Goal: Task Accomplishment & Management: Use online tool/utility

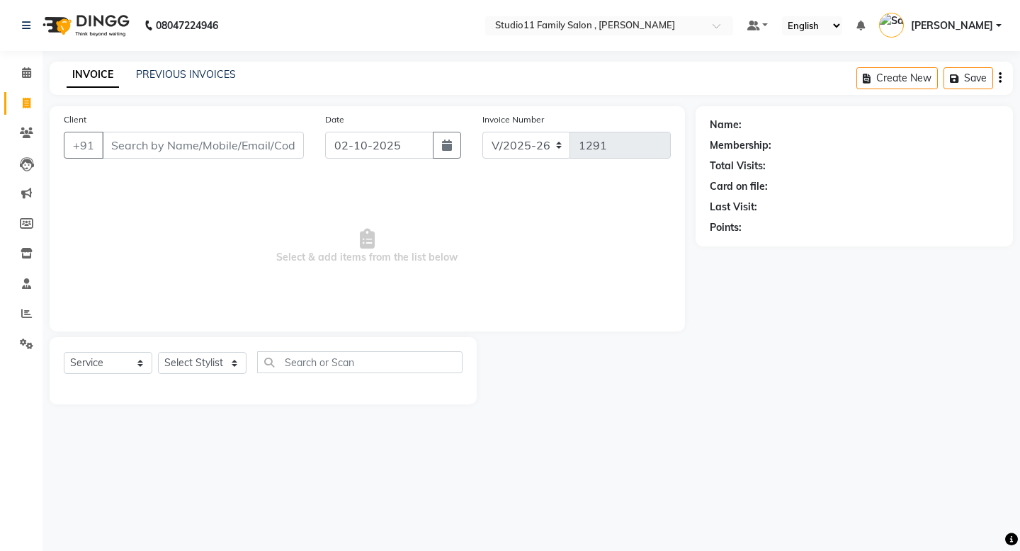
select select "7303"
select select "service"
click at [169, 148] on input "Client" at bounding box center [203, 145] width 202 height 27
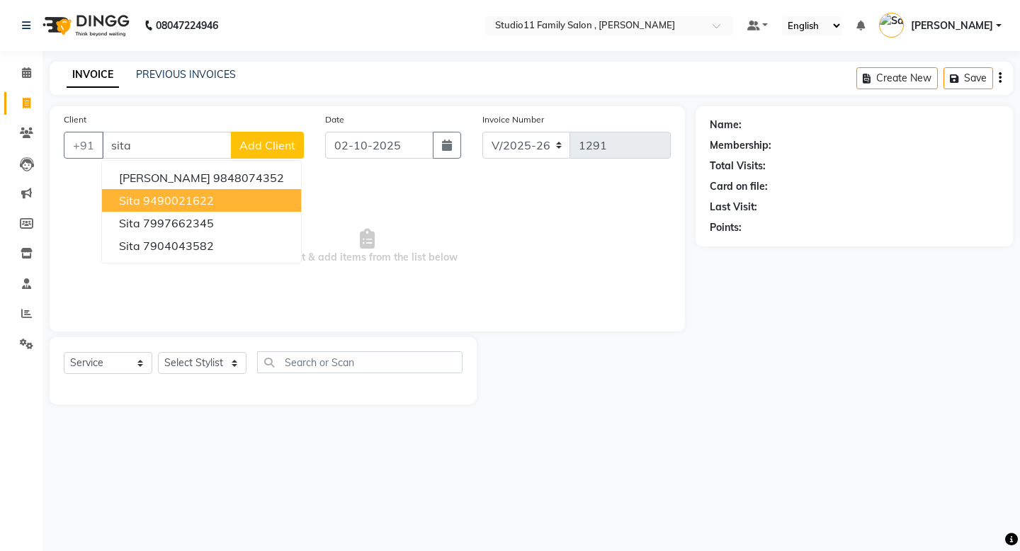
click at [170, 202] on ngb-highlight "9490021622" at bounding box center [178, 200] width 71 height 14
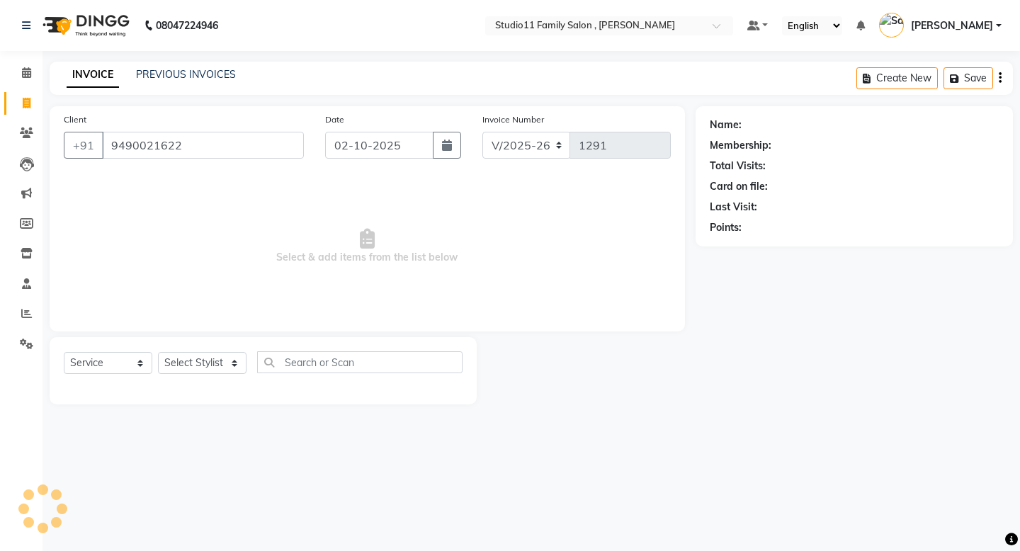
type input "9490021622"
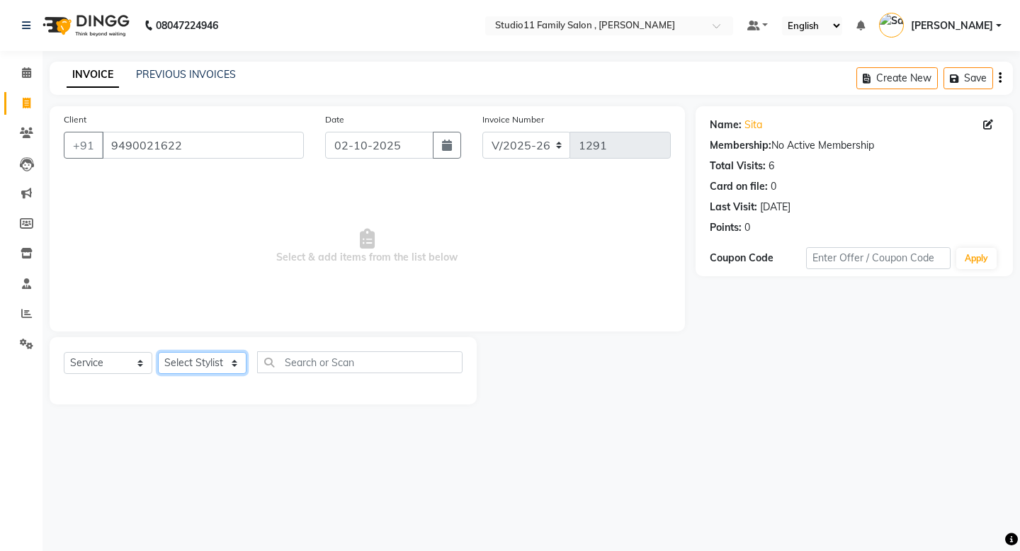
click at [220, 363] on select "Select Stylist Pranu [PERSON_NAME] [PERSON_NAME] [PERSON_NAME] [PERSON_NAME]" at bounding box center [202, 363] width 88 height 22
select select "62623"
click at [158, 352] on select "Select Stylist Pranu [PERSON_NAME] [PERSON_NAME] [PERSON_NAME] [PERSON_NAME]" at bounding box center [202, 363] width 88 height 22
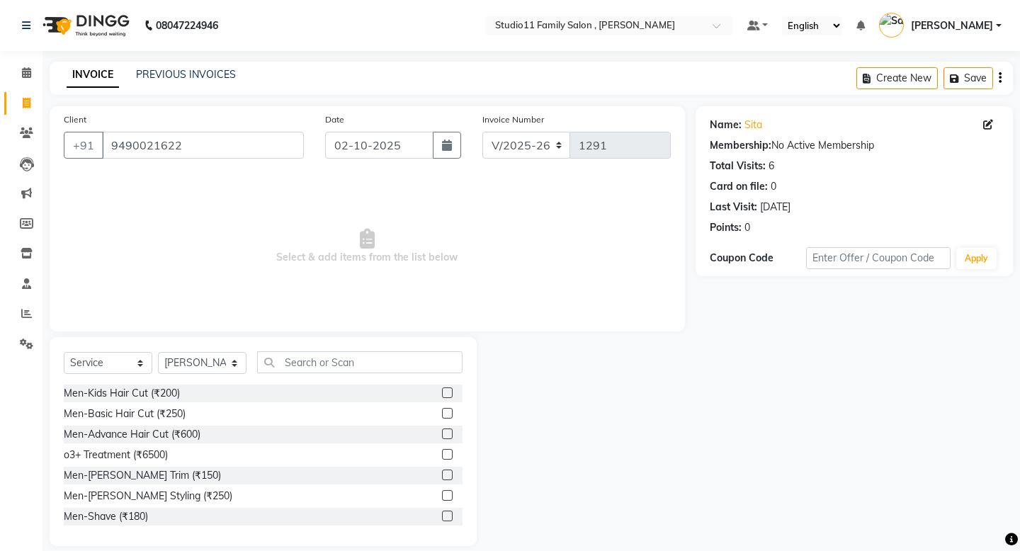
click at [442, 392] on label at bounding box center [447, 392] width 11 height 11
click at [442, 392] on input "checkbox" at bounding box center [446, 393] width 9 height 9
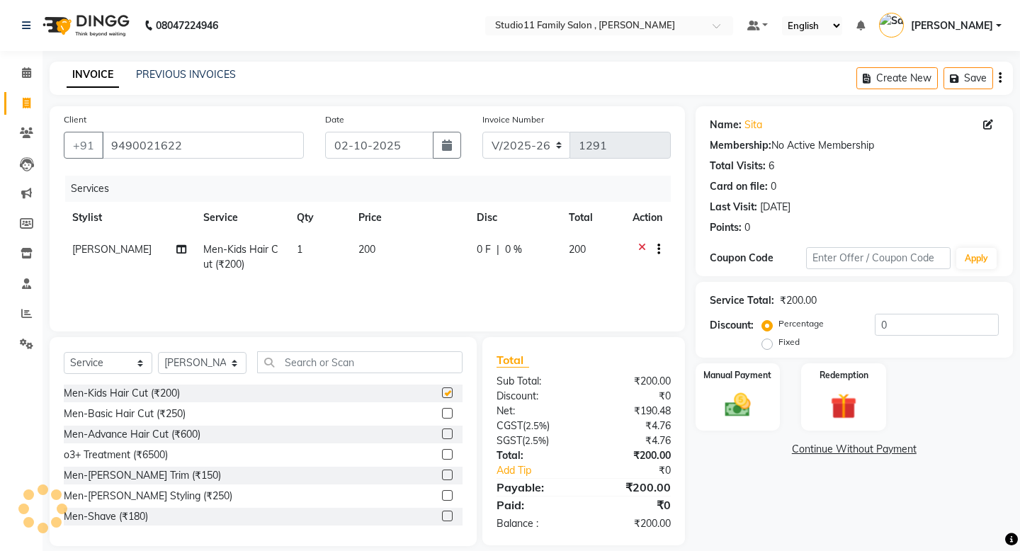
checkbox input "false"
click at [775, 394] on div "Manual Payment" at bounding box center [737, 397] width 88 height 70
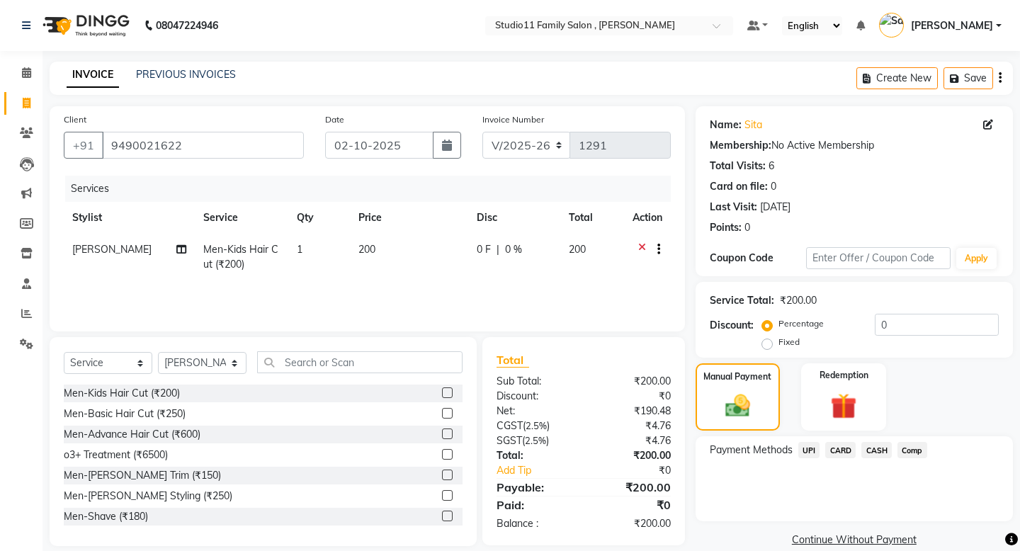
click at [811, 442] on span "UPI" at bounding box center [809, 450] width 22 height 16
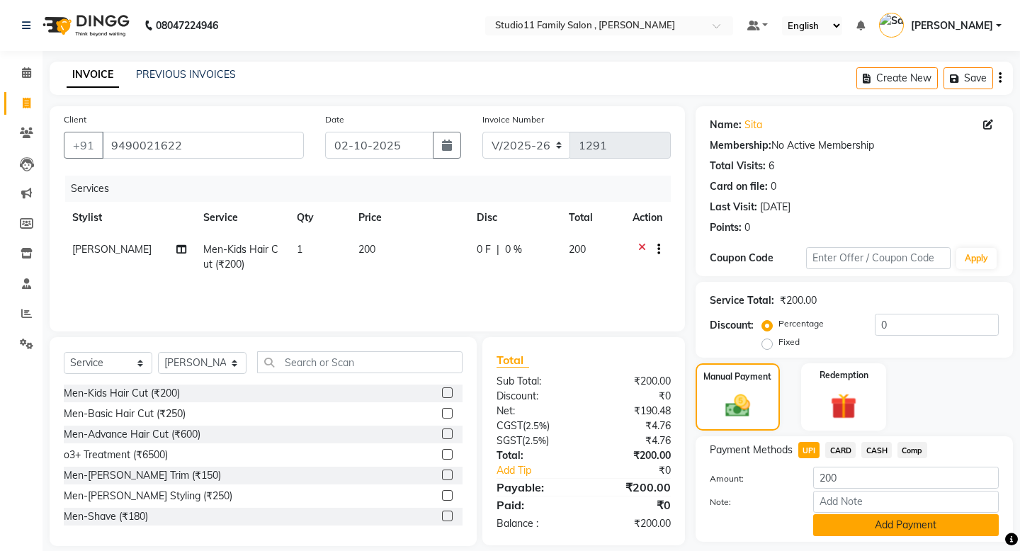
click at [850, 514] on button "Add Payment" at bounding box center [905, 525] width 185 height 22
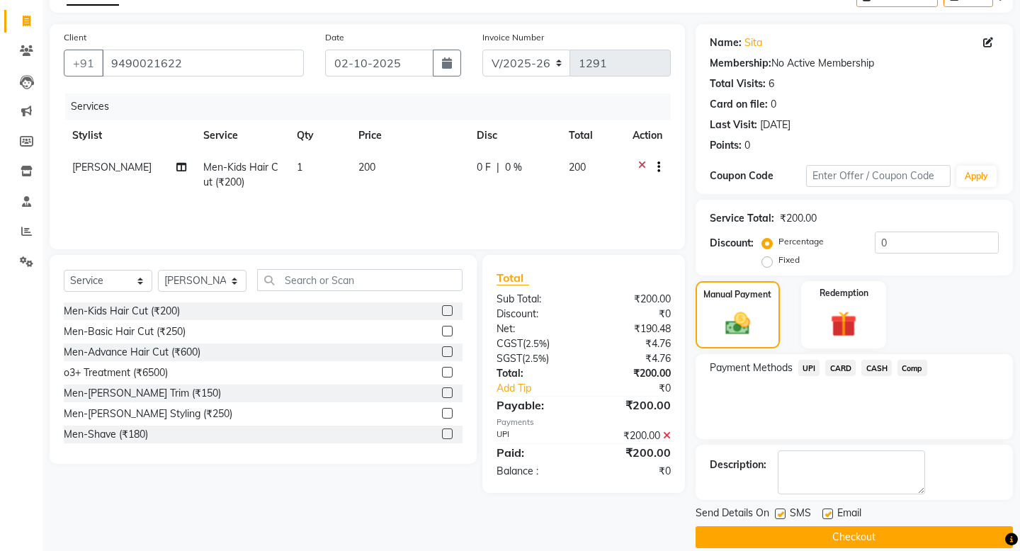
scroll to position [84, 0]
